Goal: Task Accomplishment & Management: Complete application form

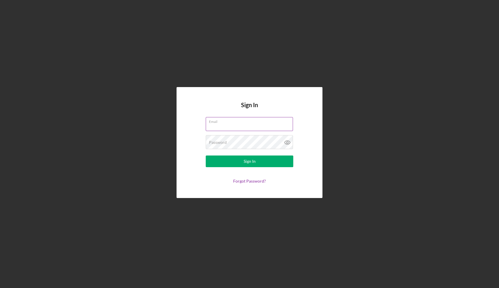
click at [235, 129] on input "Email" at bounding box center [249, 124] width 87 height 14
type input "[EMAIL_ADDRESS][DOMAIN_NAME]"
click at [249, 162] on button "Sign In" at bounding box center [249, 162] width 87 height 12
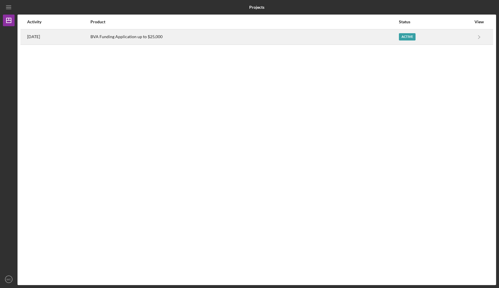
click at [143, 36] on div "BVA Funding Application up to $25,000" at bounding box center [244, 37] width 308 height 15
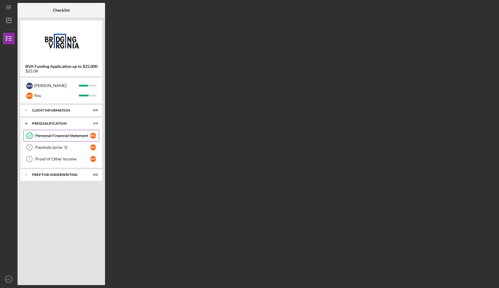
click at [62, 138] on div "Personal Financial Statement" at bounding box center [62, 136] width 55 height 5
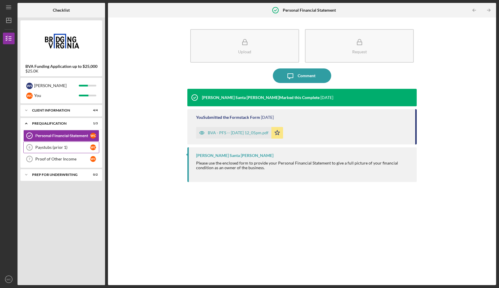
click at [56, 145] on div "Paystubs (prior 1)" at bounding box center [62, 147] width 55 height 5
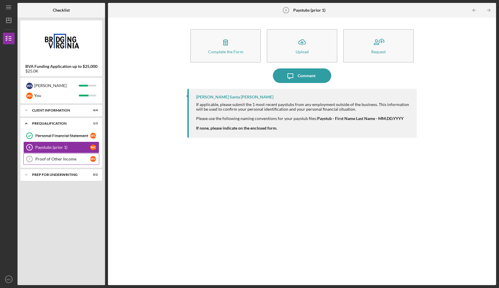
click at [55, 157] on div "Proof of Other Income" at bounding box center [62, 159] width 55 height 5
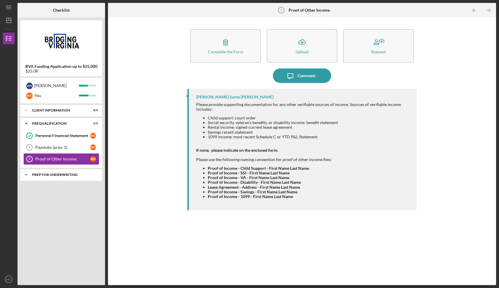
click at [54, 173] on div "Icon/Expander Prep for Underwriting 0 / 2" at bounding box center [61, 175] width 82 height 12
click at [53, 186] on div "Personal Bank Statements (3 mos)" at bounding box center [62, 187] width 55 height 9
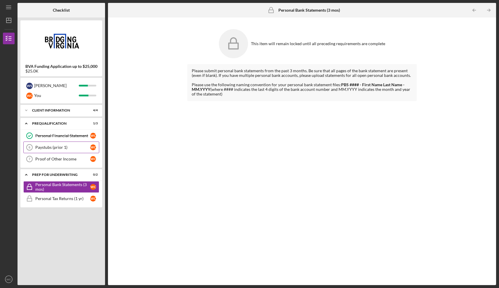
click at [52, 145] on div "Paystubs (prior 1)" at bounding box center [62, 147] width 55 height 5
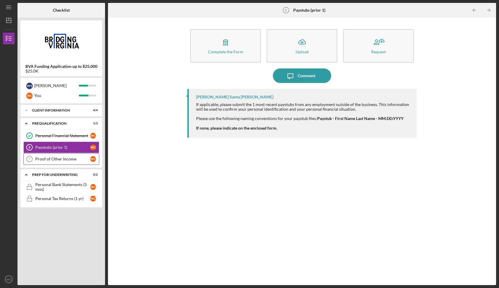
click at [54, 156] on link "Proof of Other Income 7 Proof of Other Income W C" at bounding box center [61, 159] width 76 height 12
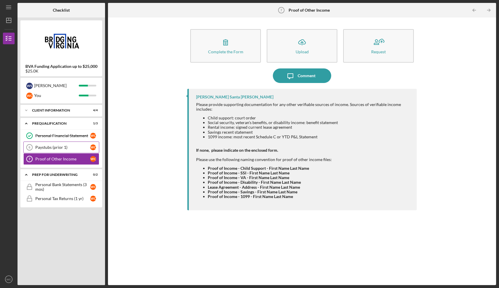
click at [67, 147] on div "Paystubs (prior 1)" at bounding box center [62, 147] width 55 height 5
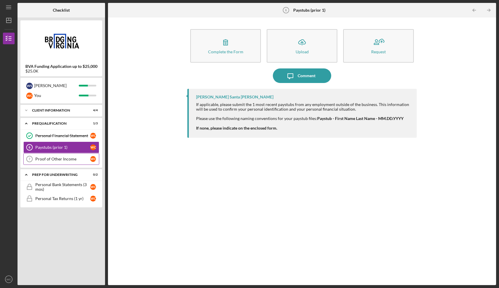
click at [59, 159] on div "Proof of Other Income" at bounding box center [62, 159] width 55 height 5
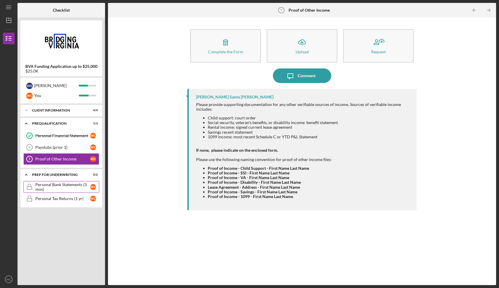
click at [40, 187] on div "Personal Bank Statements (3 mos)" at bounding box center [62, 187] width 55 height 9
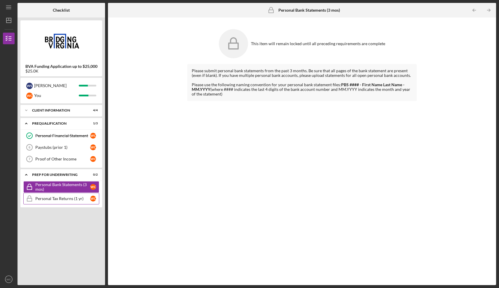
click at [43, 198] on div "Personal Tax Returns (1 yr)" at bounding box center [62, 199] width 55 height 5
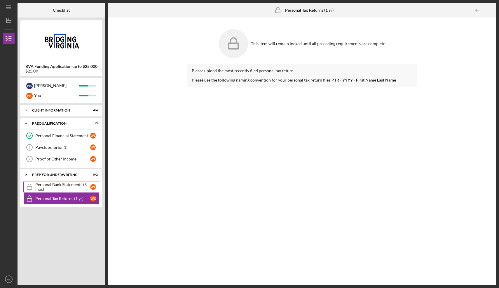
click at [47, 191] on div "Personal Bank Statements (3 mos)" at bounding box center [62, 187] width 55 height 9
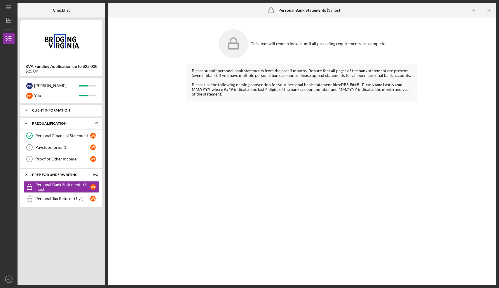
click at [49, 112] on div "Client Information" at bounding box center [63, 110] width 63 height 3
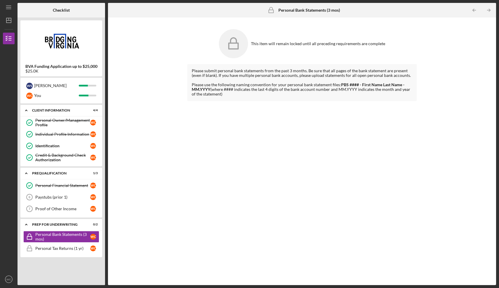
click at [55, 259] on div "Icon/Expander Client Information 4 / 4 Personal Owner/Management Profile Person…" at bounding box center [61, 194] width 82 height 178
click at [45, 206] on link "Proof of Other Income 7 Proof of Other Income W C" at bounding box center [61, 209] width 76 height 12
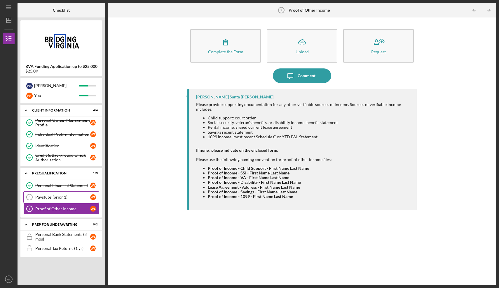
click at [59, 199] on div "Paystubs (prior 1)" at bounding box center [62, 197] width 55 height 5
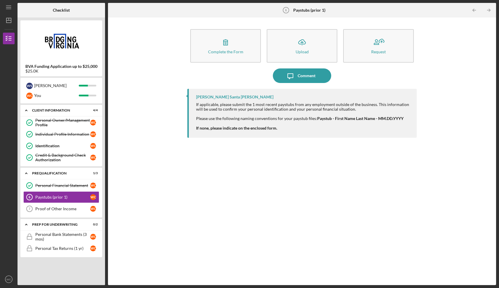
click at [262, 1] on div "Icon/Menu Paystubs (prior 1) 6 Paystubs (prior 1) Checklist BVA Funding Applica…" at bounding box center [249, 142] width 493 height 285
click at [304, 76] on div "Comment" at bounding box center [306, 76] width 18 height 15
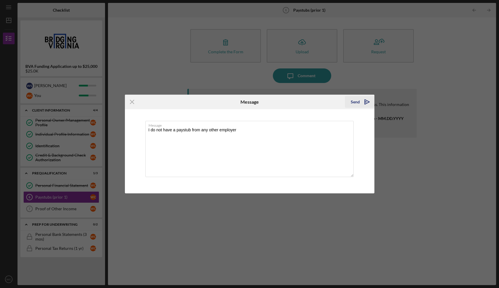
type textarea "I do not have a paystub from any other employer"
click at [357, 104] on div "Send" at bounding box center [354, 102] width 9 height 12
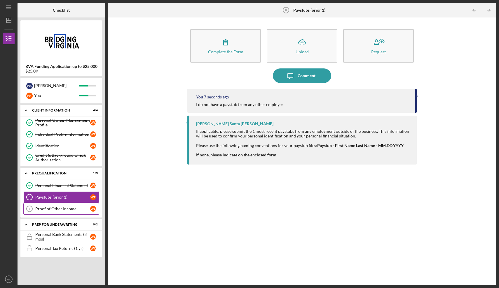
click at [69, 210] on div "Proof of Other Income" at bounding box center [62, 209] width 55 height 5
